Goal: Task Accomplishment & Management: Use online tool/utility

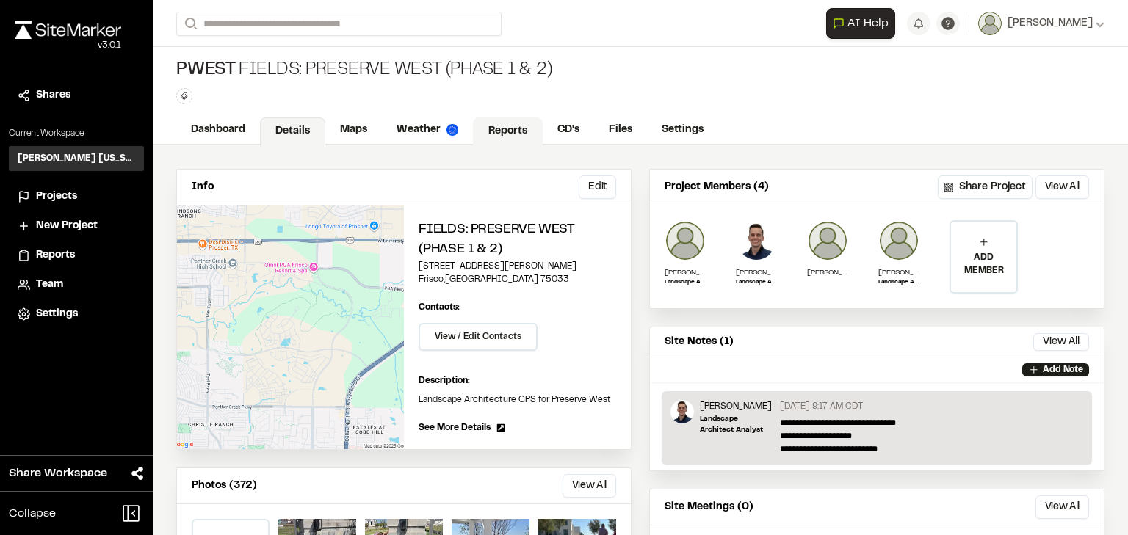
click at [511, 134] on link "Reports" at bounding box center [508, 131] width 70 height 28
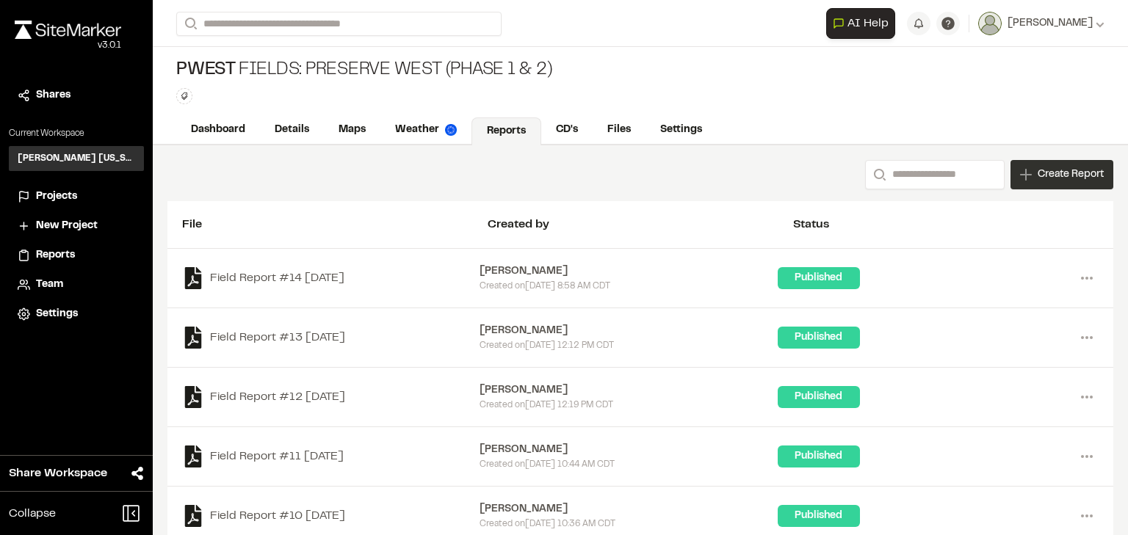
click at [1055, 173] on span "Create Report" at bounding box center [1071, 175] width 66 height 16
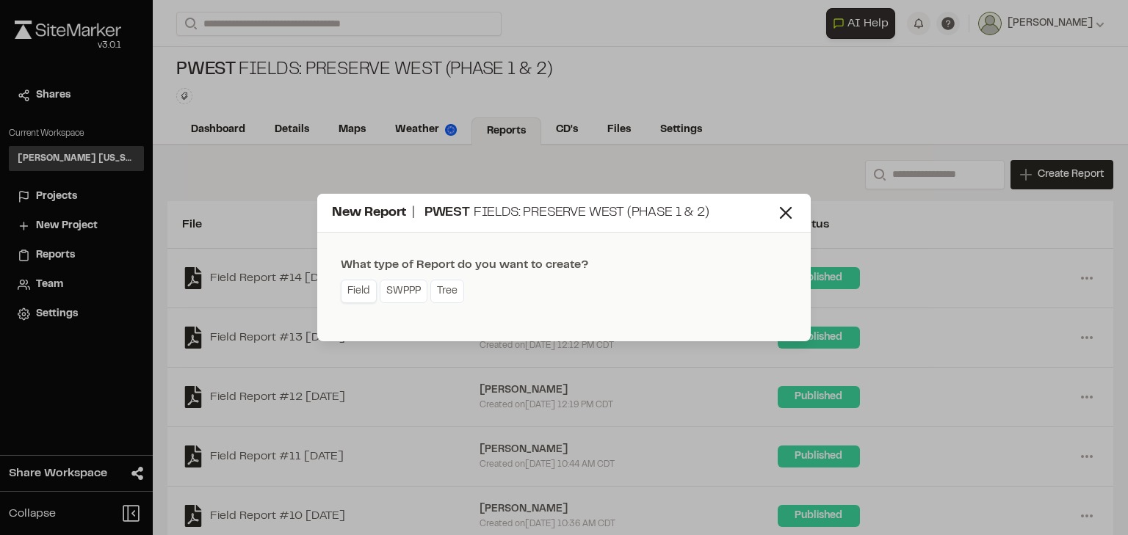
click at [360, 294] on link "Field" at bounding box center [359, 291] width 36 height 23
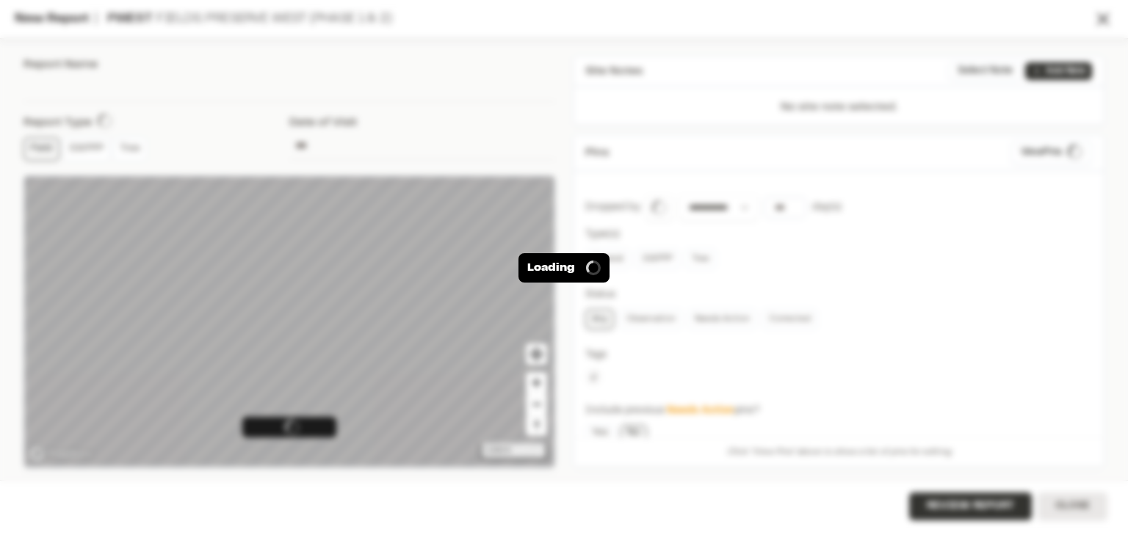
type input "**********"
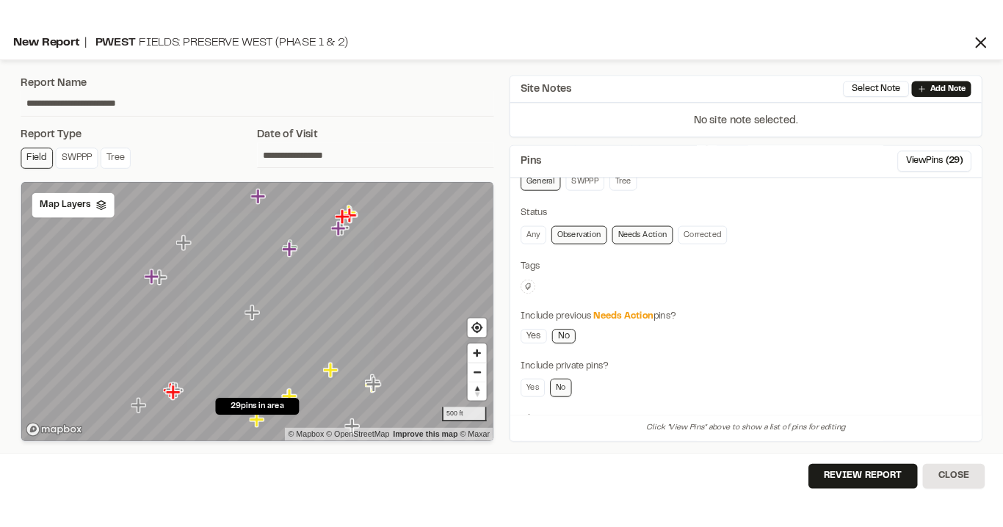
scroll to position [235, 0]
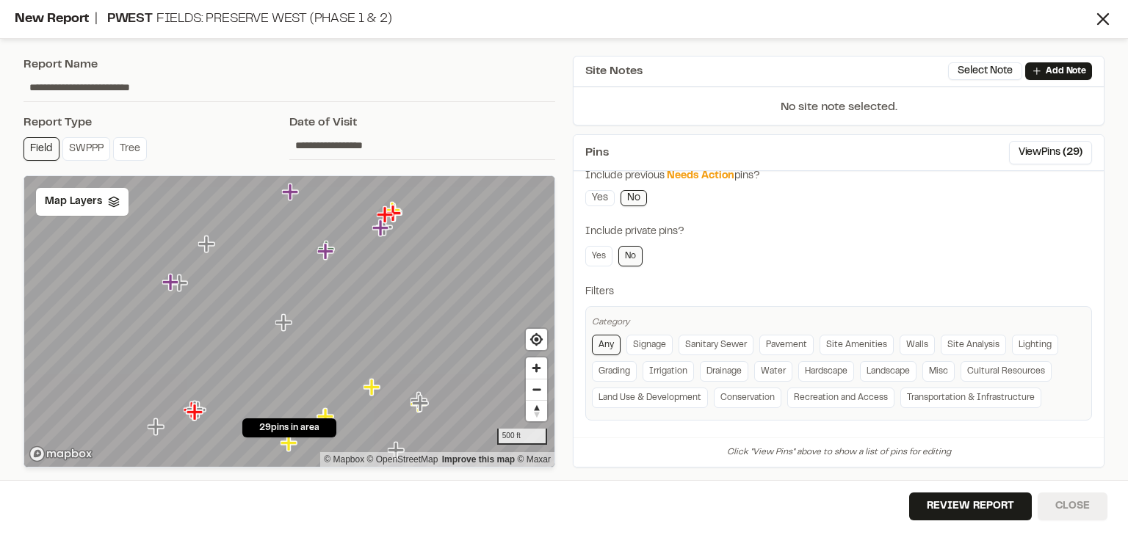
click at [1073, 504] on button "Close" at bounding box center [1073, 507] width 70 height 28
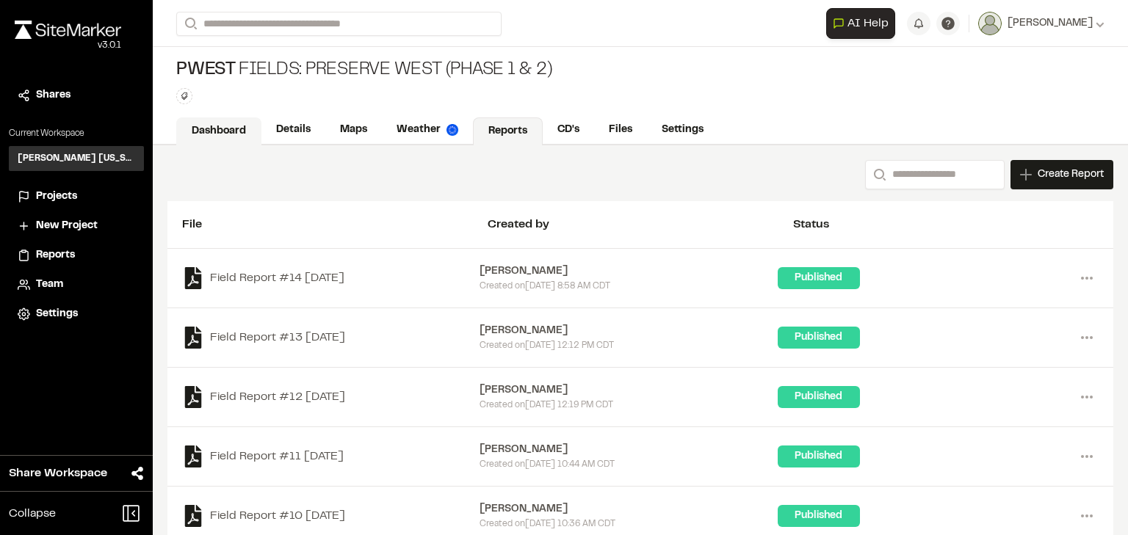
click at [223, 123] on link "Dashboard" at bounding box center [218, 131] width 85 height 28
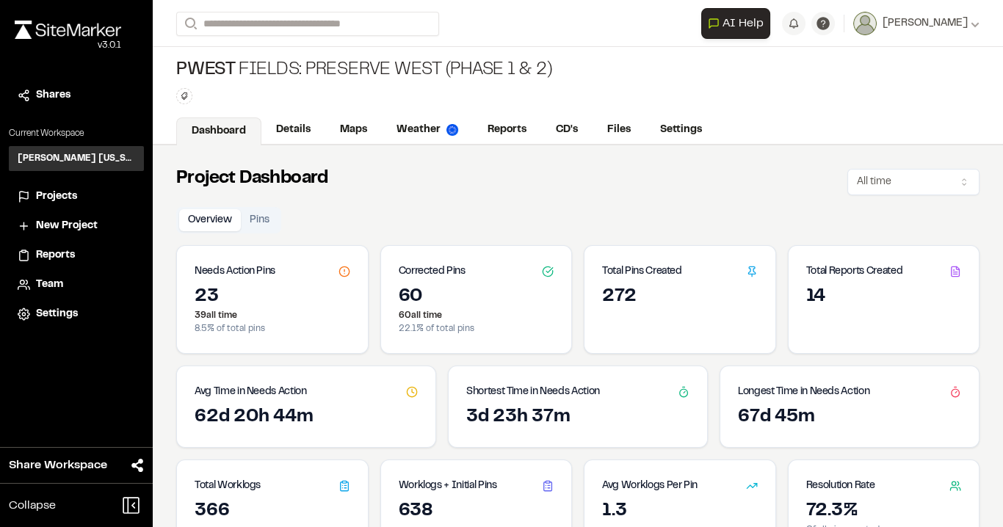
click at [433, 266] on h3 "Corrected Pins" at bounding box center [432, 272] width 67 height 16
drag, startPoint x: 419, startPoint y: 295, endPoint x: 411, endPoint y: 294, distance: 8.2
click at [412, 294] on div "60" at bounding box center [477, 297] width 156 height 23
click at [474, 305] on div "60" at bounding box center [477, 297] width 156 height 23
click at [649, 304] on div "272" at bounding box center [680, 297] width 156 height 23
